Goal: Information Seeking & Learning: Learn about a topic

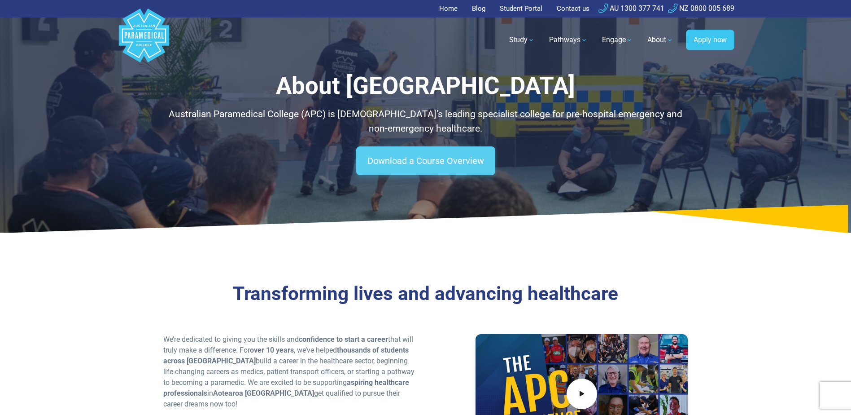
click at [424, 160] on link "Download a Course Overview" at bounding box center [425, 160] width 139 height 29
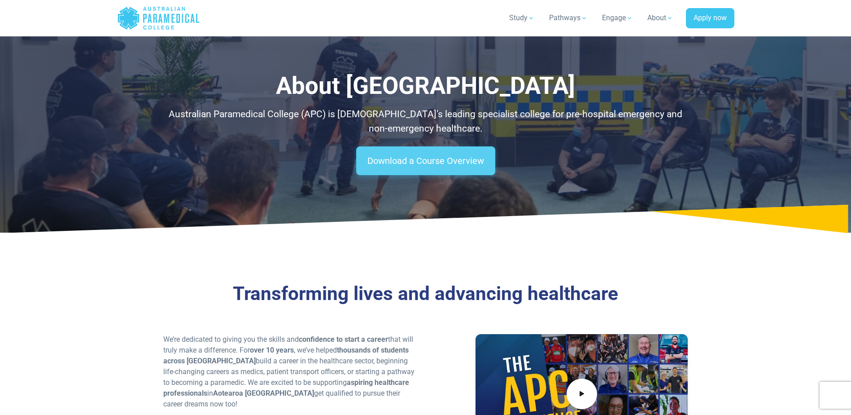
scroll to position [1907, 0]
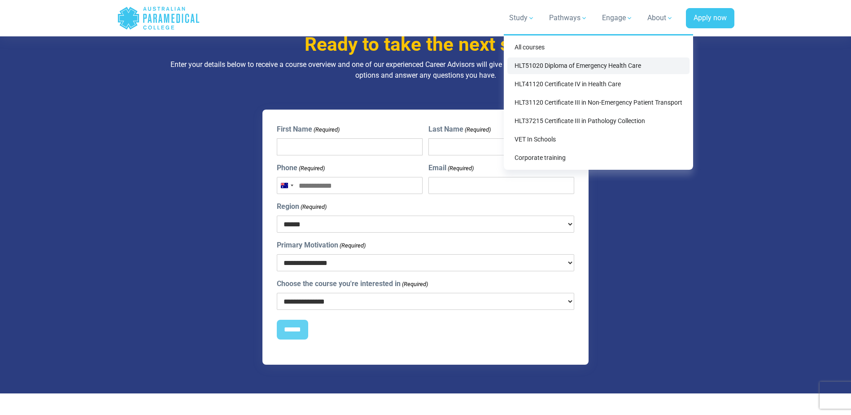
click at [566, 66] on link "HLT51020 Diploma of Emergency Health Care" at bounding box center [599, 65] width 182 height 17
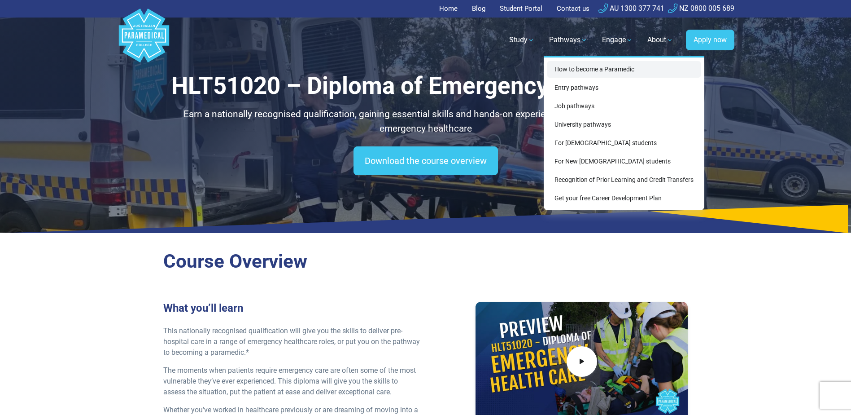
click at [569, 71] on link "How to become a Paramedic" at bounding box center [623, 69] width 153 height 17
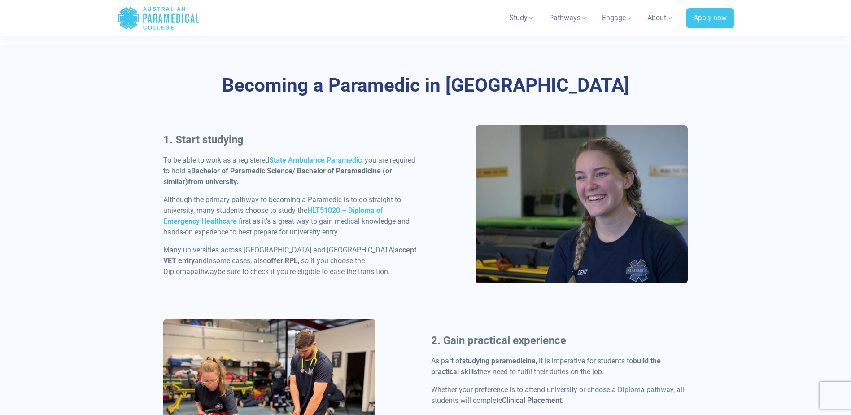
scroll to position [404, 0]
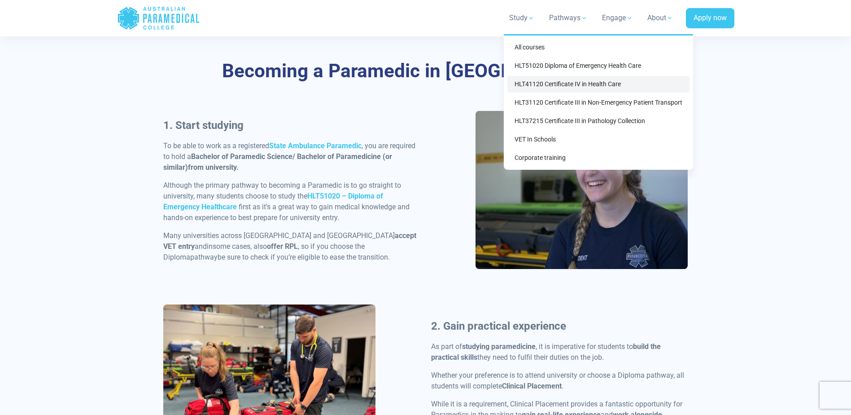
click at [547, 86] on link "HLT41120 Certificate IV in Health Care" at bounding box center [599, 84] width 182 height 17
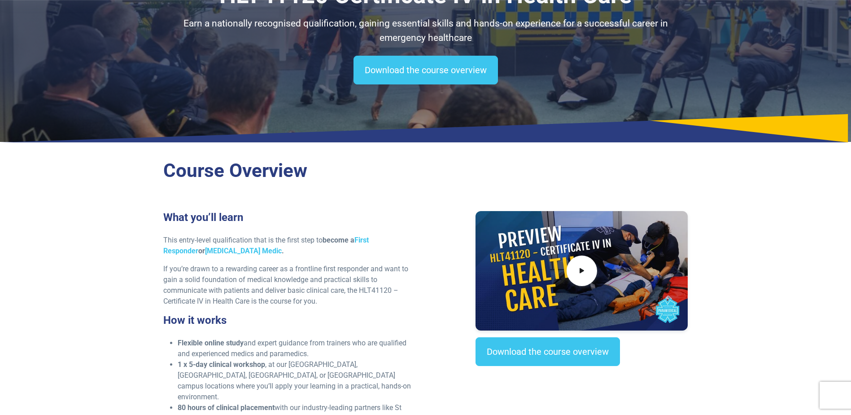
scroll to position [90, 0]
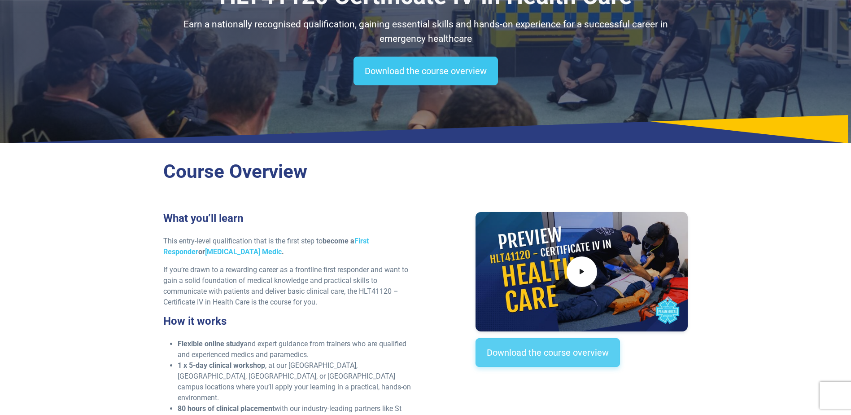
click at [486, 353] on link "Download the course overview" at bounding box center [548, 352] width 145 height 29
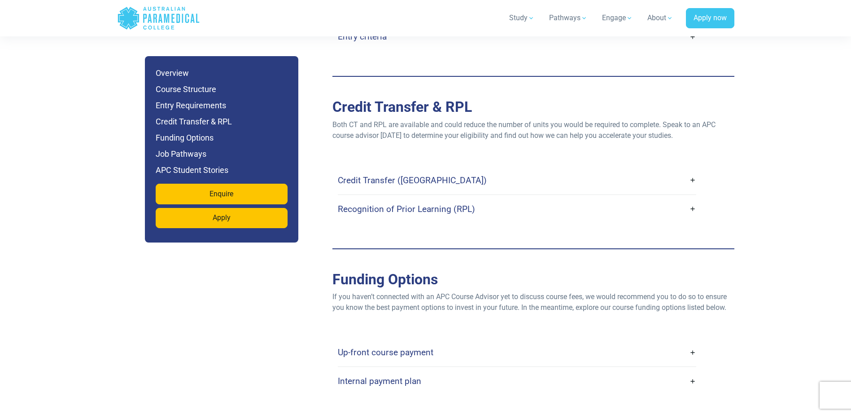
scroll to position [1934, 0]
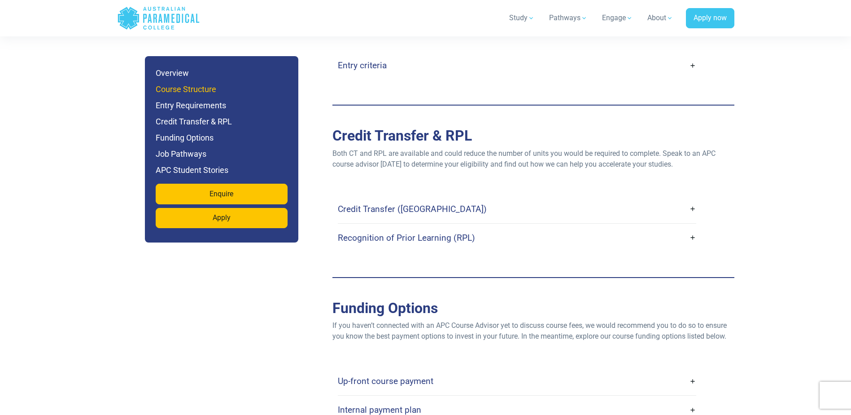
click at [177, 84] on h6 "Course Structure" at bounding box center [222, 89] width 132 height 13
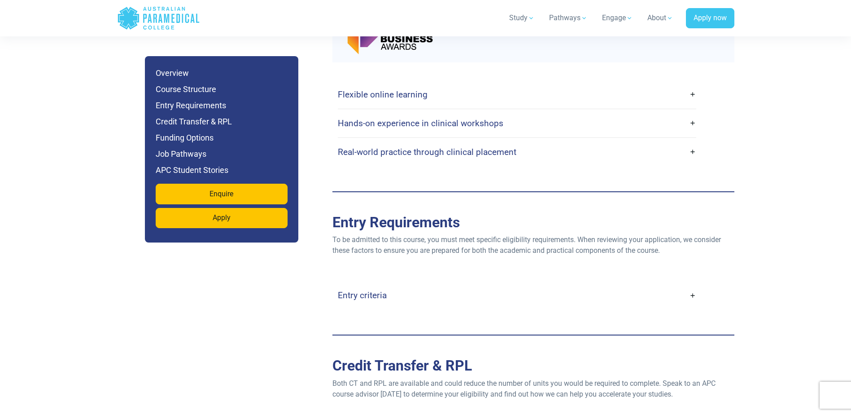
scroll to position [1749, 0]
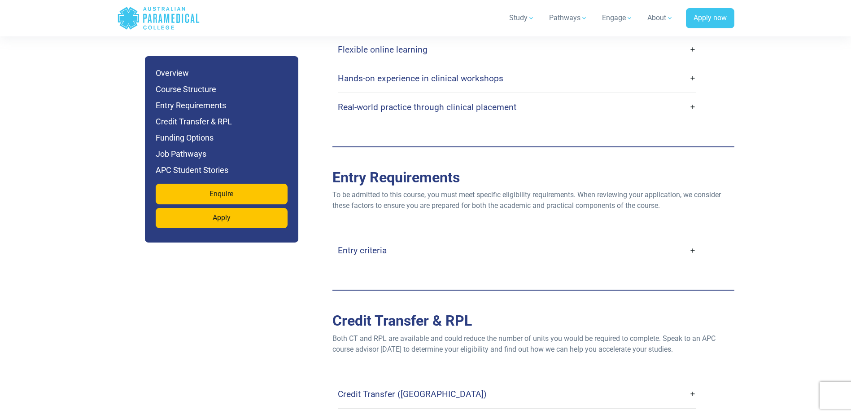
click at [692, 240] on link "Entry criteria" at bounding box center [517, 250] width 359 height 21
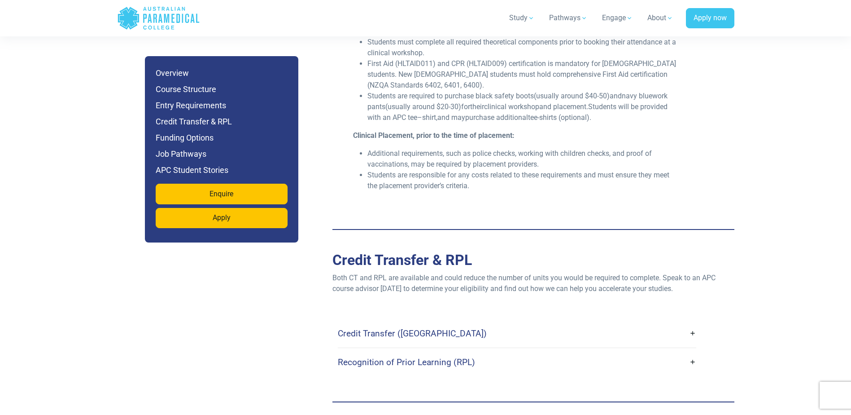
scroll to position [2153, 0]
click at [692, 322] on link "Credit Transfer ([GEOGRAPHIC_DATA])" at bounding box center [517, 332] width 359 height 21
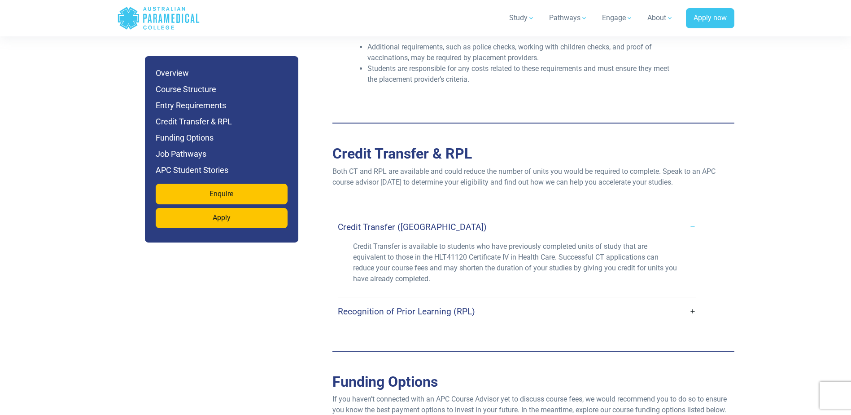
scroll to position [2332, 0]
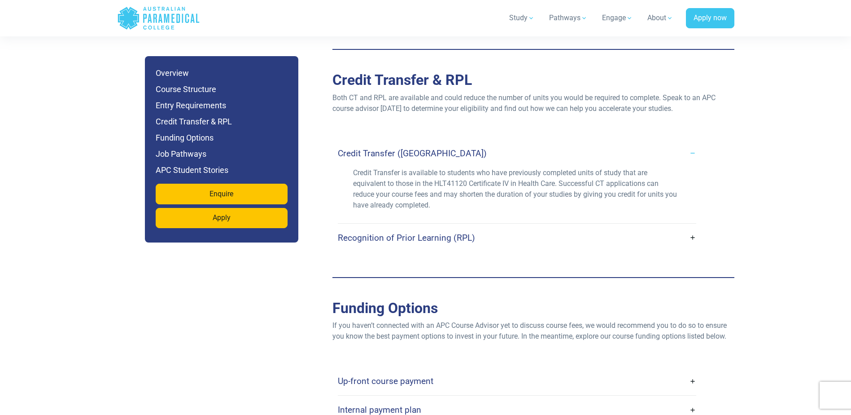
click at [693, 227] on link "Recognition of Prior Learning (RPL)" at bounding box center [517, 237] width 359 height 21
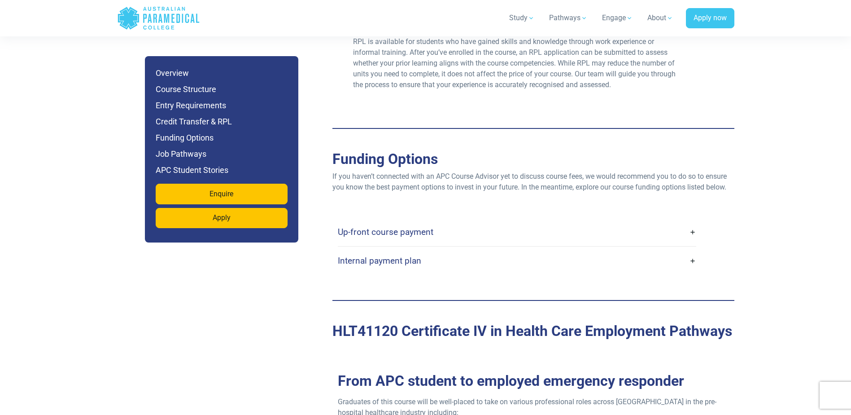
scroll to position [2601, 0]
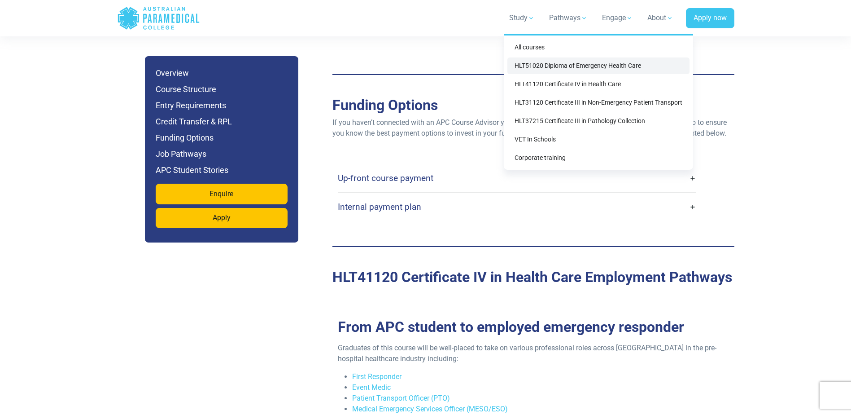
click at [547, 67] on link "HLT51020 Diploma of Emergency Health Care" at bounding box center [599, 65] width 182 height 17
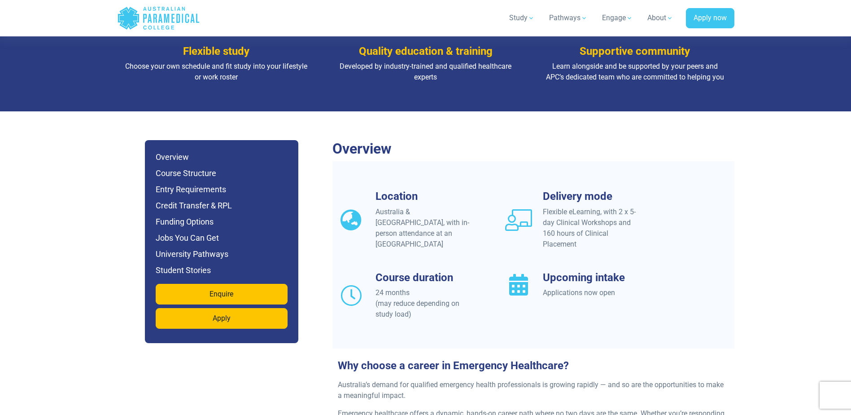
scroll to position [718, 0]
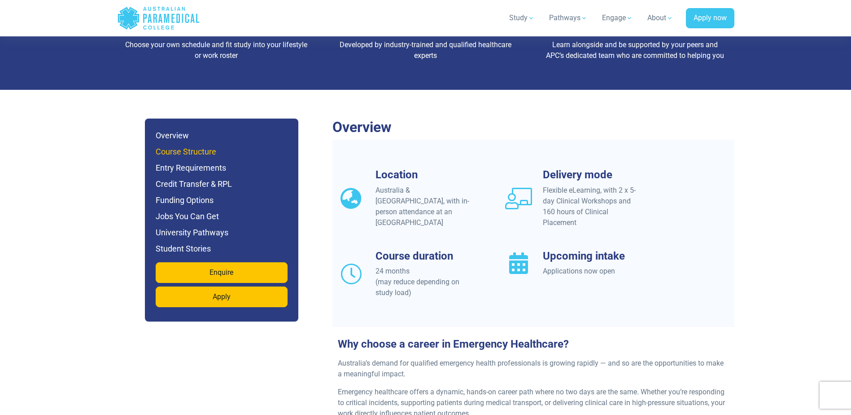
click at [192, 145] on h6 "Course Structure" at bounding box center [222, 151] width 132 height 13
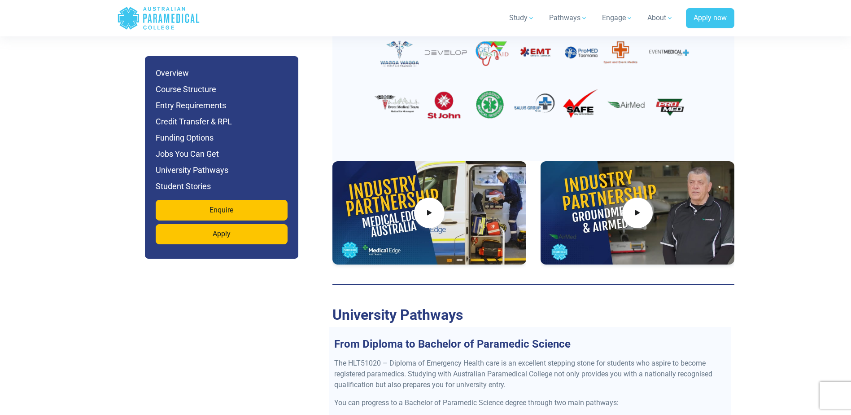
scroll to position [3308, 0]
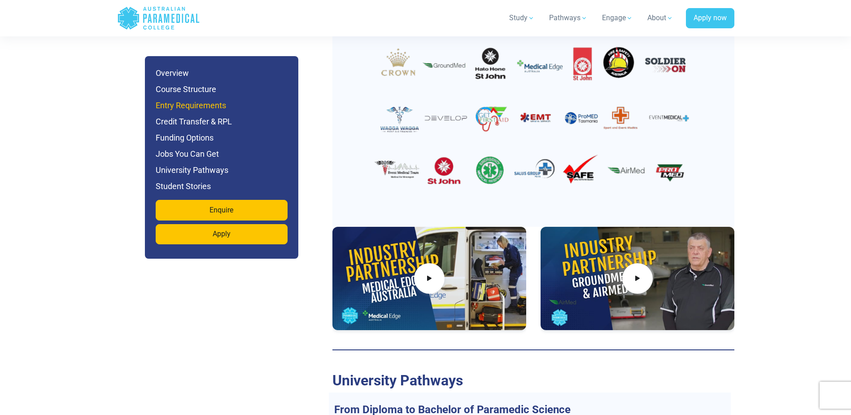
click at [202, 108] on h6 "Entry Requirements" at bounding box center [222, 105] width 132 height 13
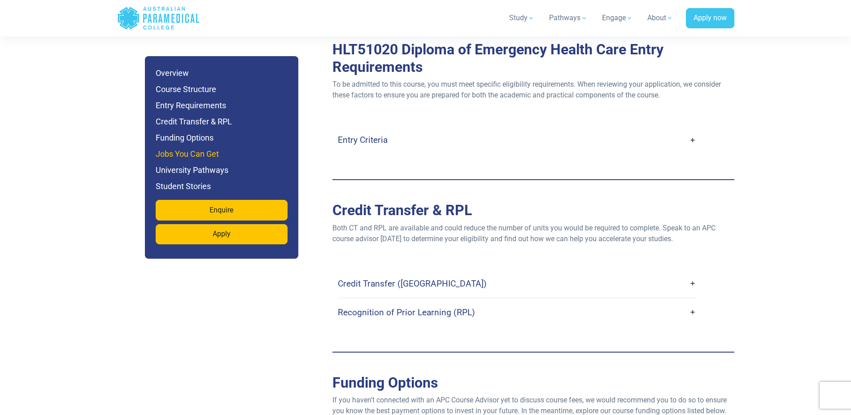
scroll to position [2433, 0]
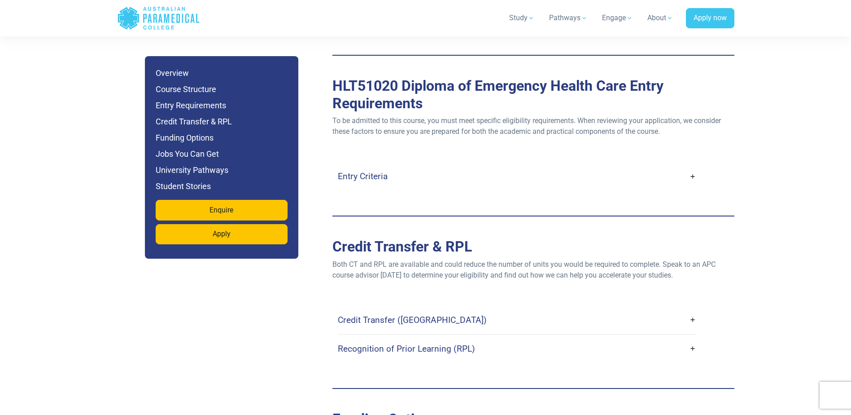
click at [692, 166] on link "Entry Criteria" at bounding box center [517, 176] width 359 height 21
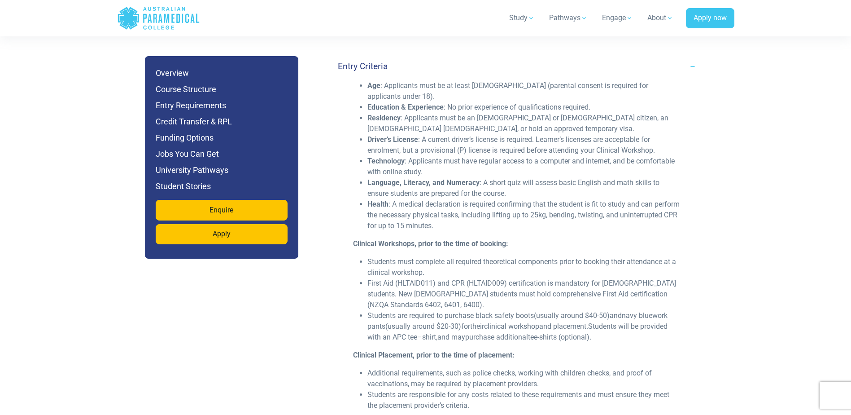
scroll to position [2568, 0]
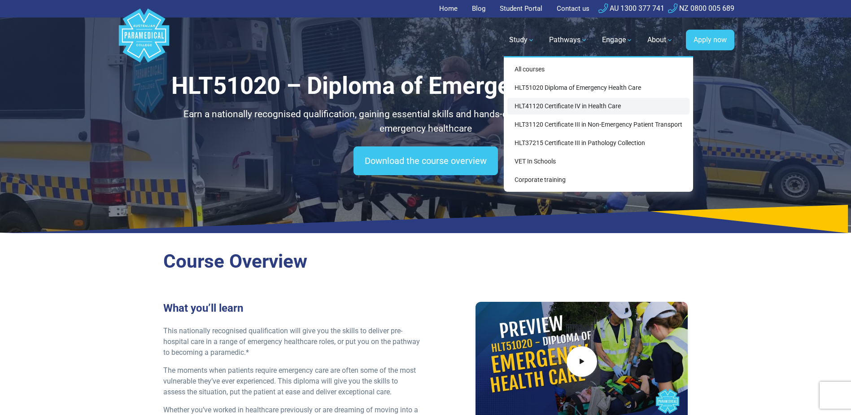
click at [544, 104] on link "HLT41120 Certificate IV in Health Care" at bounding box center [599, 106] width 182 height 17
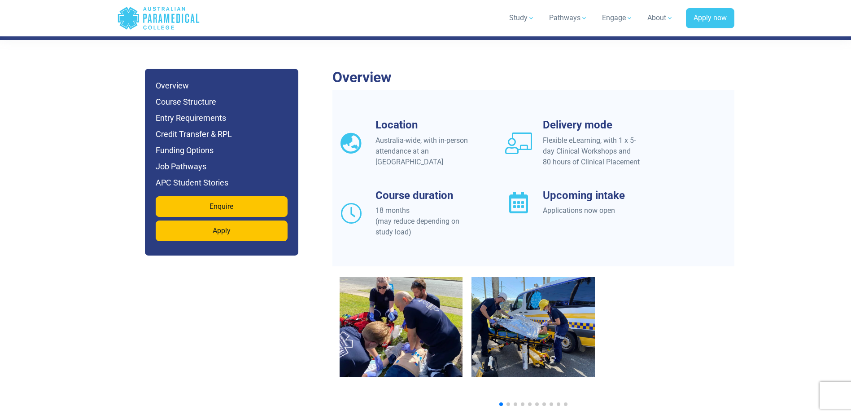
scroll to position [718, 0]
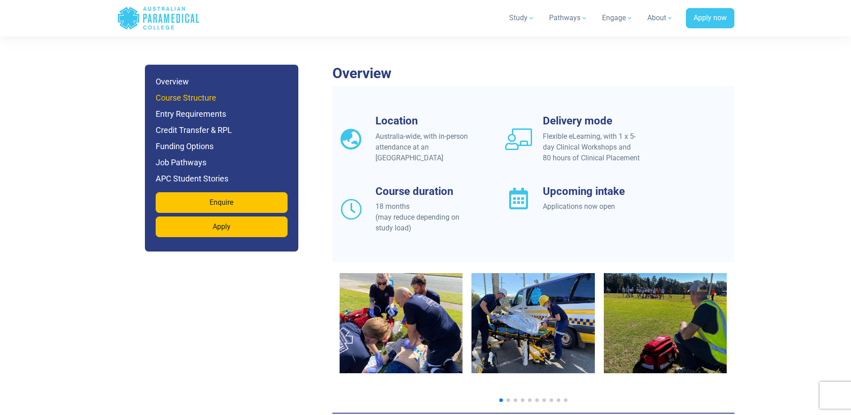
click at [188, 92] on h6 "Course Structure" at bounding box center [222, 98] width 132 height 13
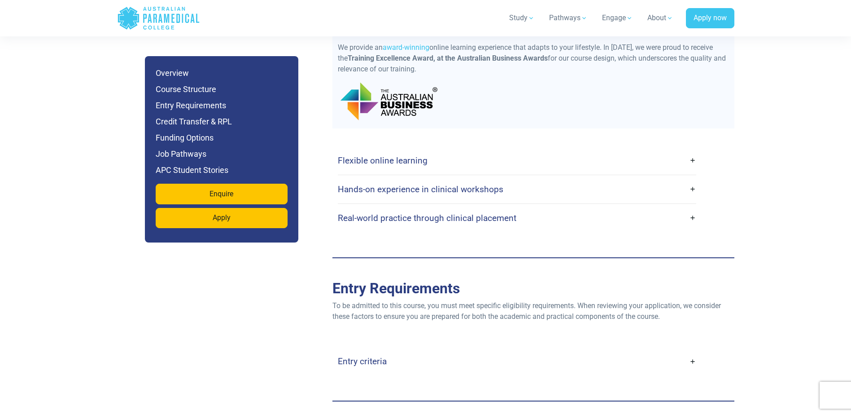
scroll to position [1659, 0]
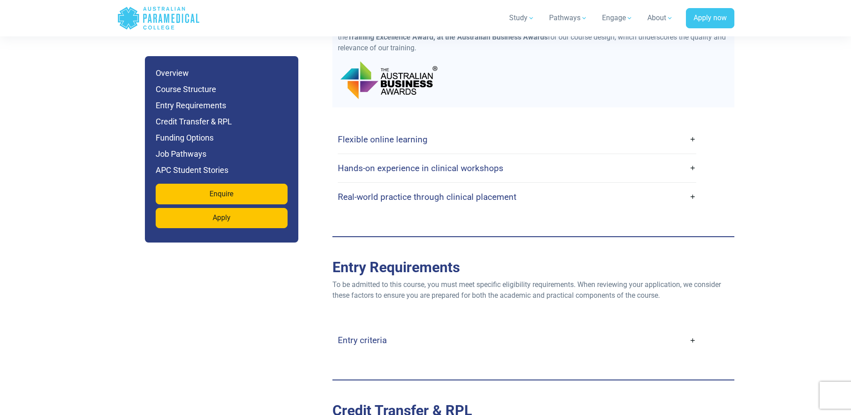
click at [694, 329] on link "Entry criteria" at bounding box center [517, 339] width 359 height 21
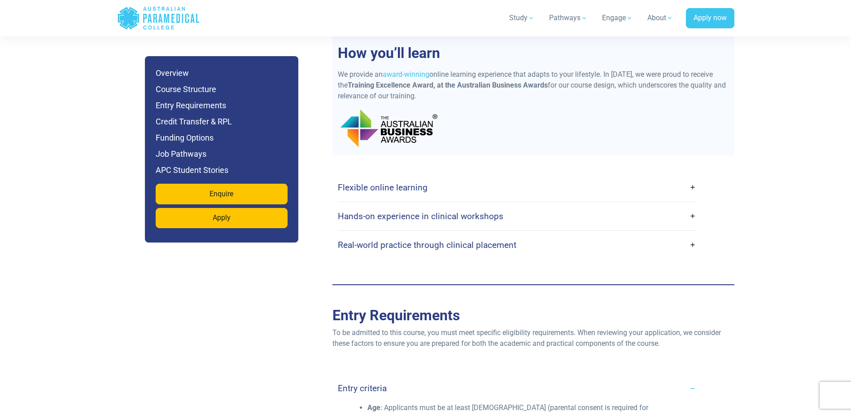
scroll to position [1614, 0]
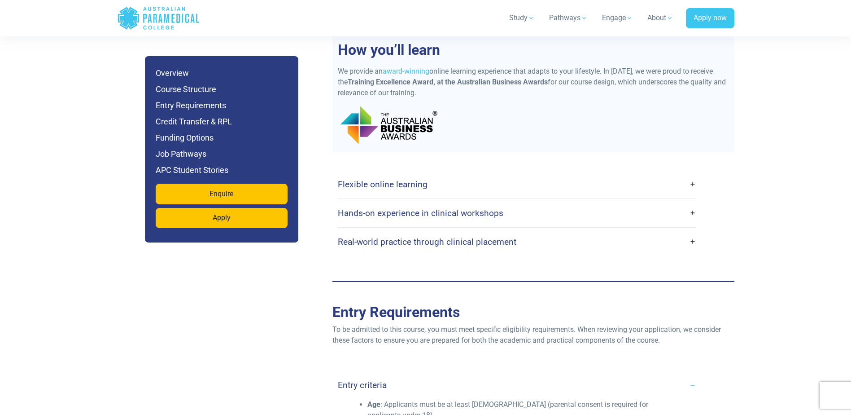
click at [693, 174] on link "Flexible online learning" at bounding box center [517, 184] width 359 height 21
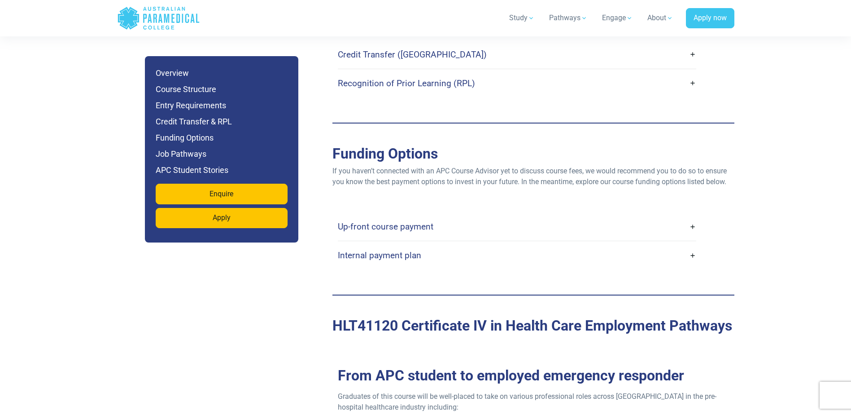
scroll to position [2736, 0]
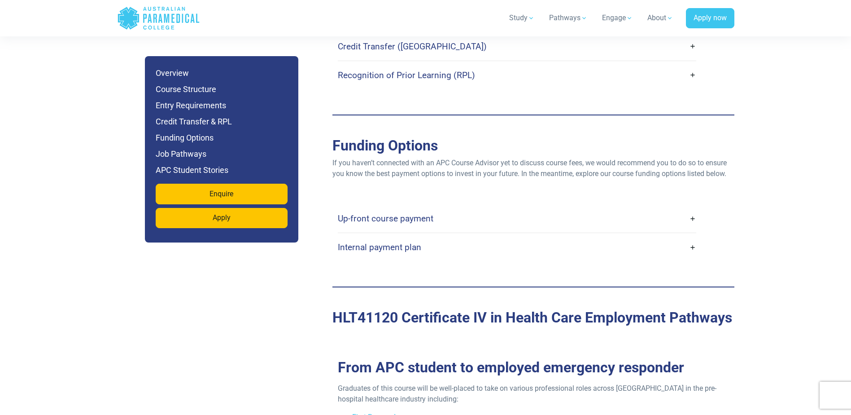
click at [691, 208] on link "Up-front course payment" at bounding box center [517, 218] width 359 height 21
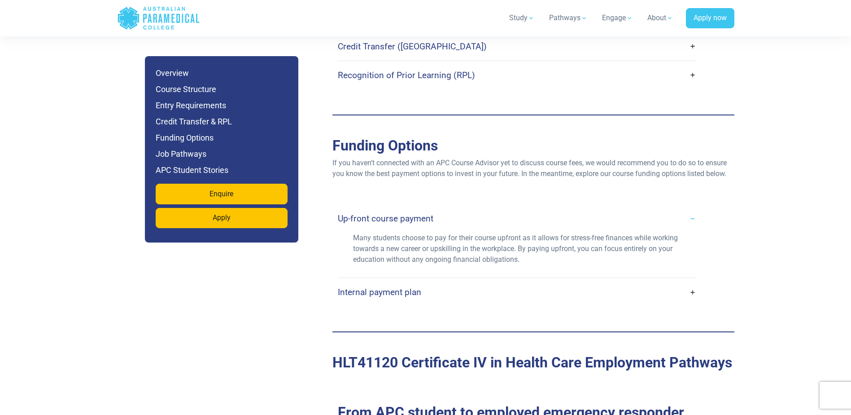
click at [691, 281] on link "Internal payment plan" at bounding box center [517, 291] width 359 height 21
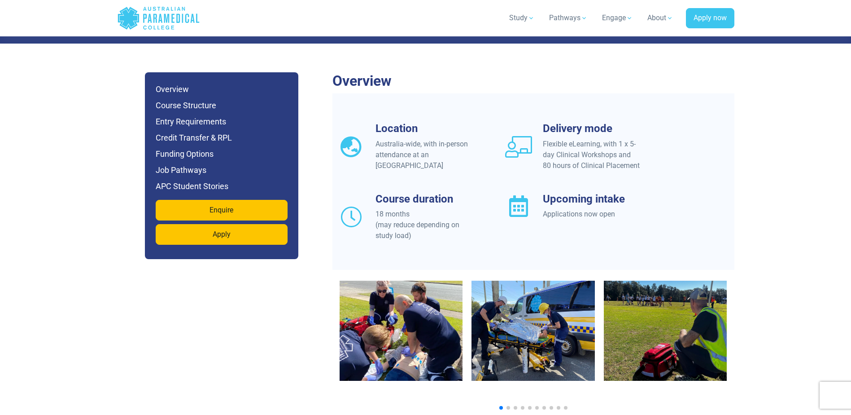
scroll to position [711, 0]
click at [508, 405] on span "Go to slide 2" at bounding box center [509, 407] width 4 height 4
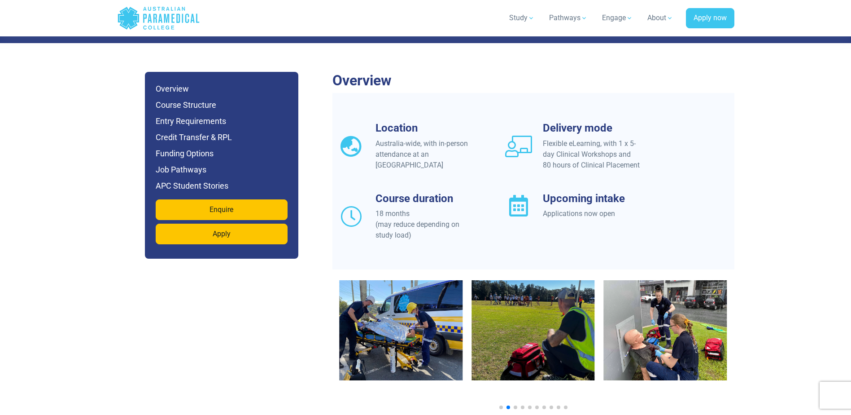
click at [514, 405] on span "Go to slide 3" at bounding box center [516, 407] width 4 height 4
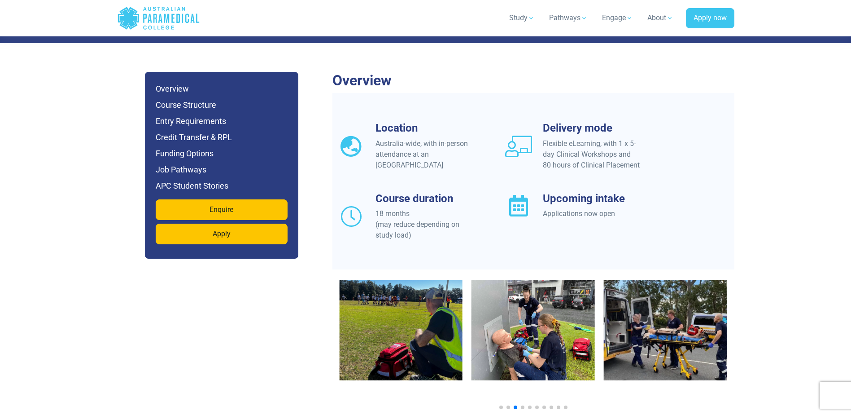
click at [521, 405] on span "Go to slide 4" at bounding box center [523, 407] width 4 height 4
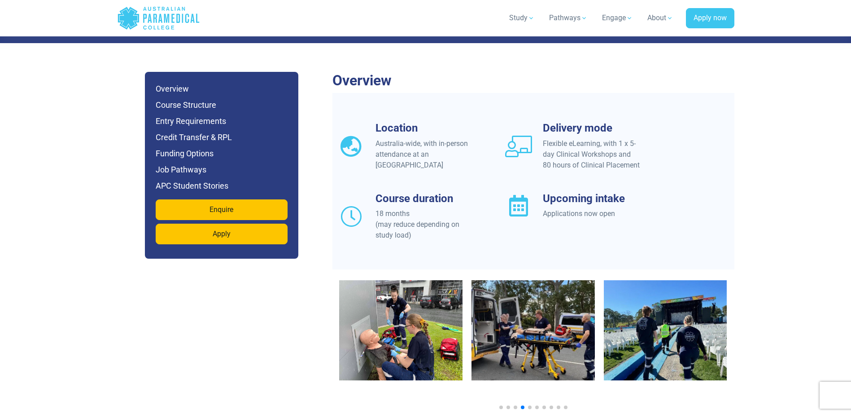
click at [530, 405] on span "Go to slide 5" at bounding box center [530, 407] width 4 height 4
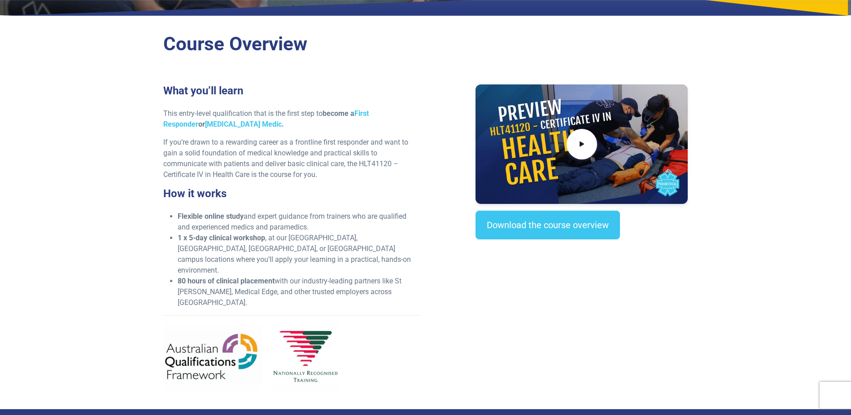
scroll to position [0, 0]
